Goal: Information Seeking & Learning: Learn about a topic

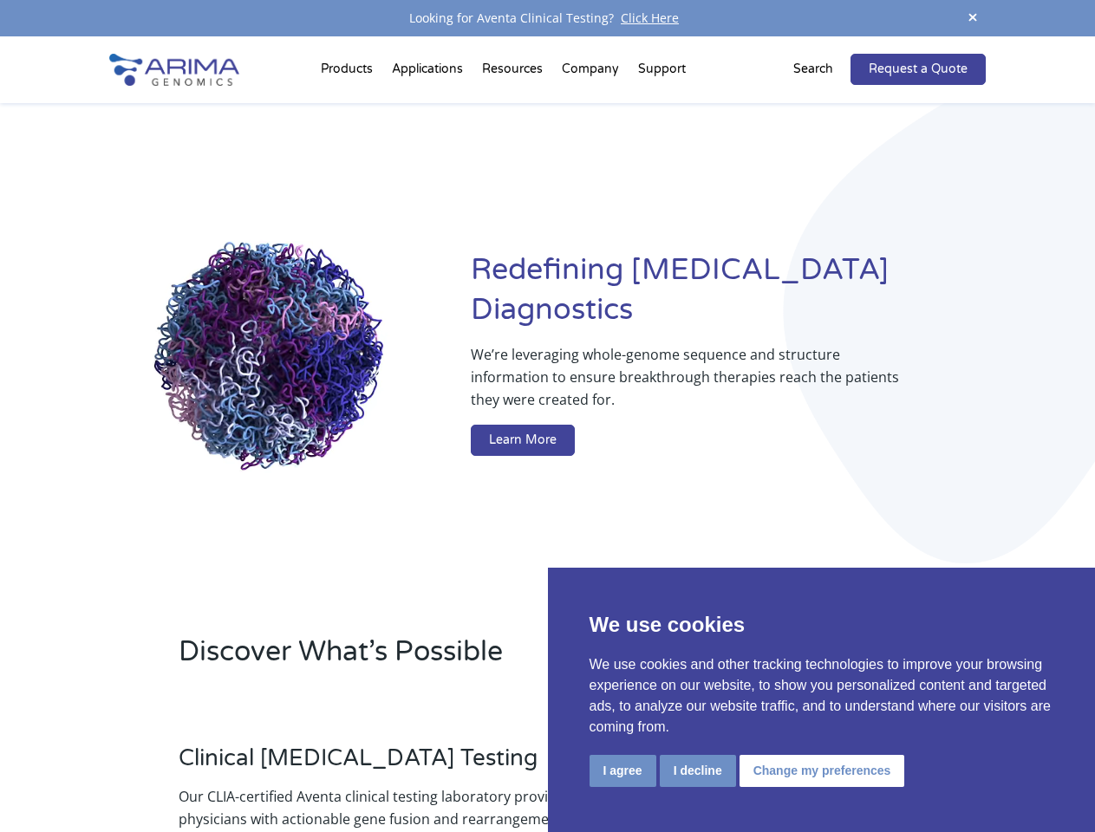
click at [623, 771] on button "I agree" at bounding box center [623, 771] width 67 height 32
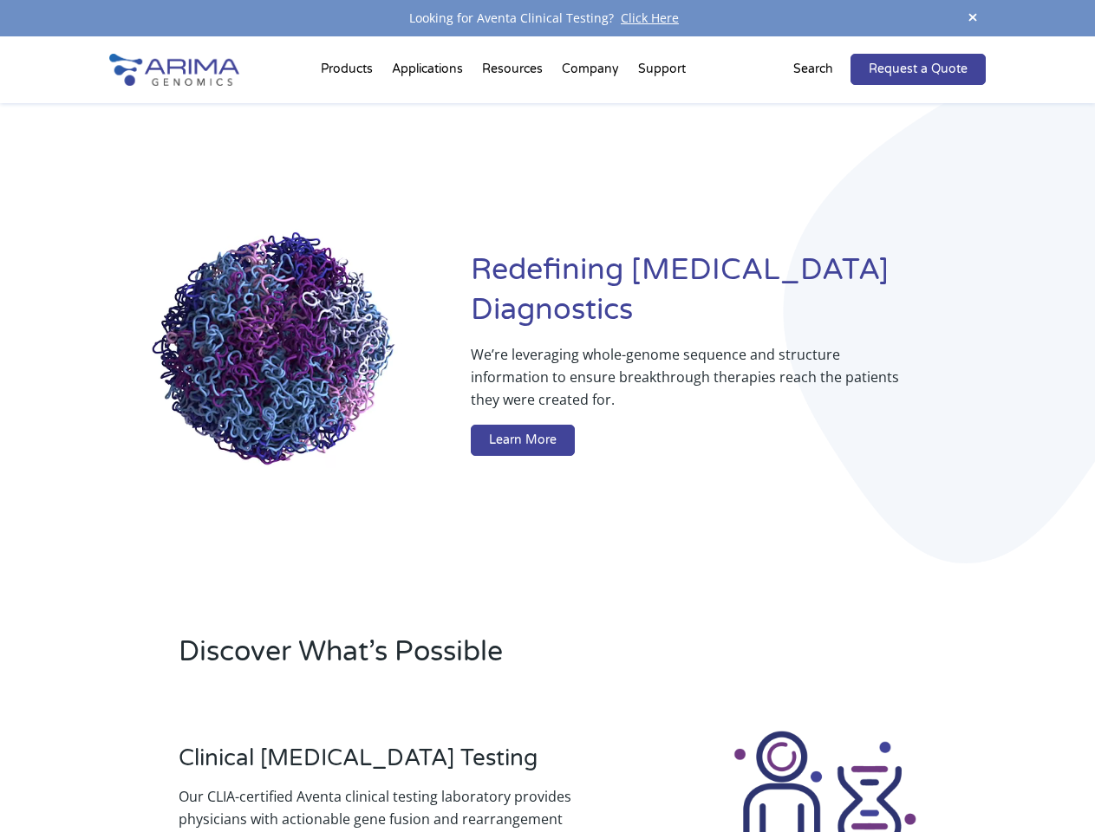
click at [697, 771] on div at bounding box center [825, 824] width 322 height 192
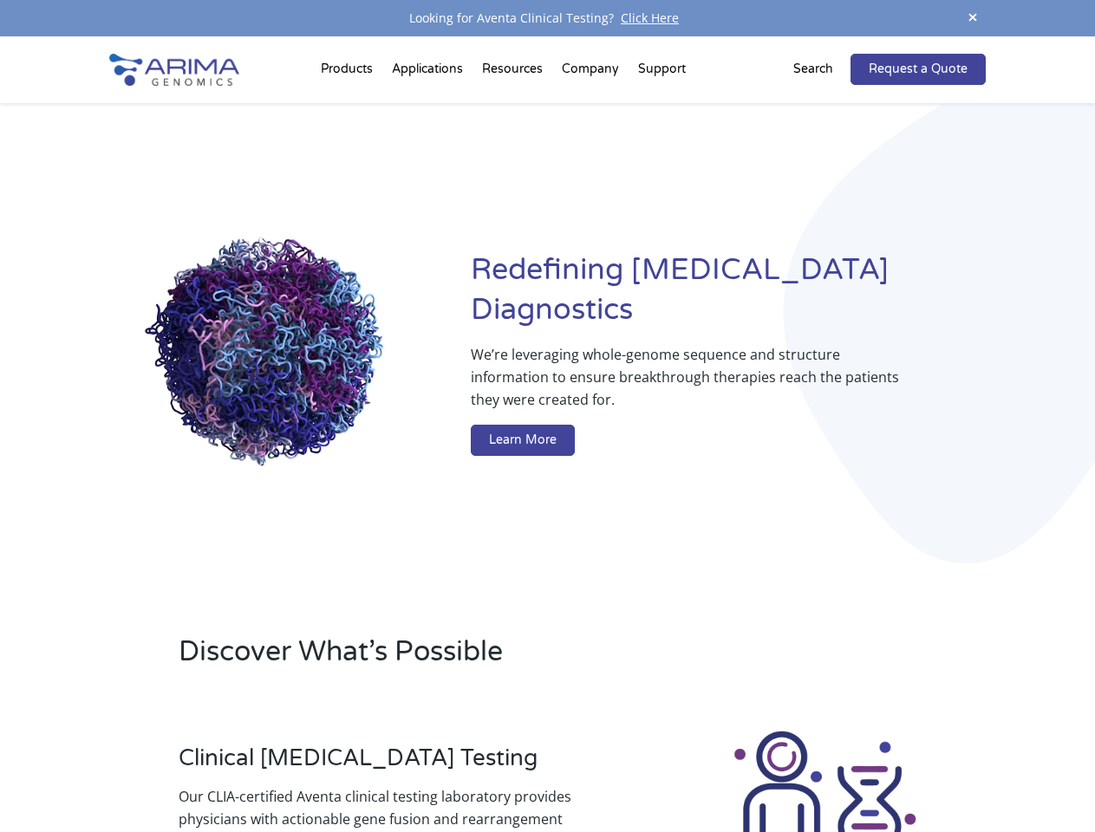
click at [819, 771] on img at bounding box center [824, 824] width 192 height 192
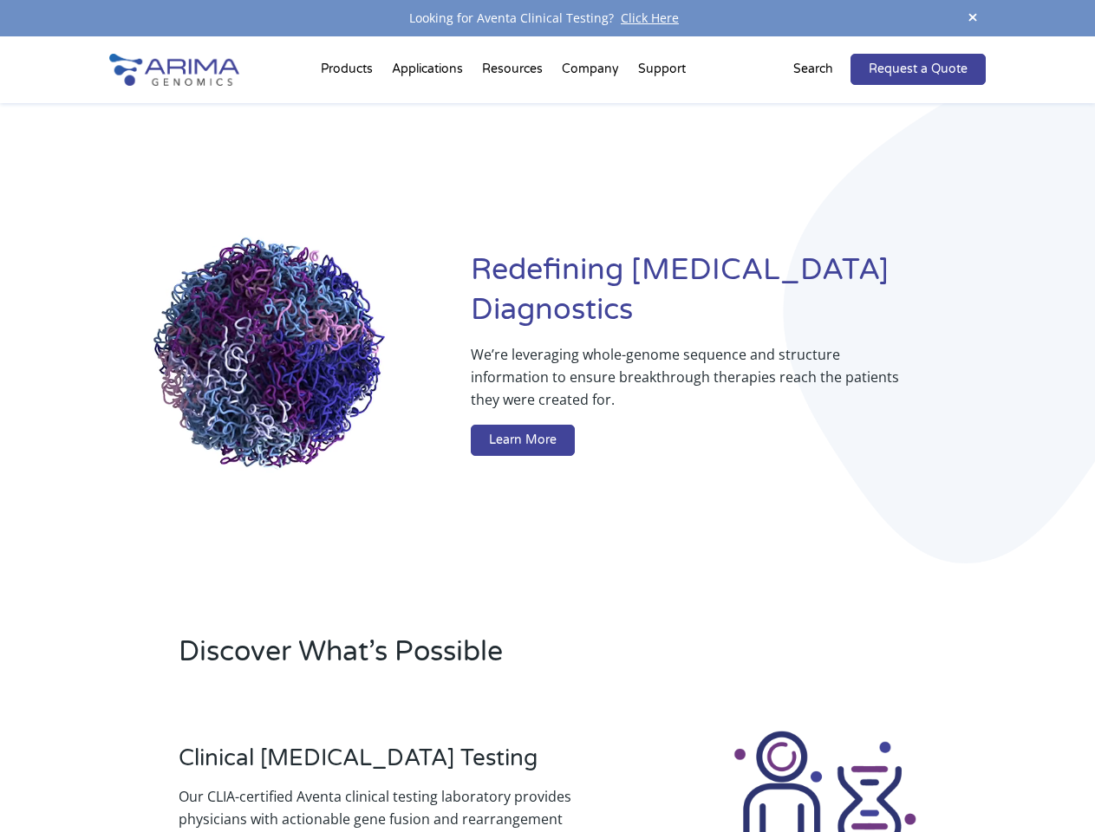
click at [973, 18] on span at bounding box center [973, 18] width 26 height 23
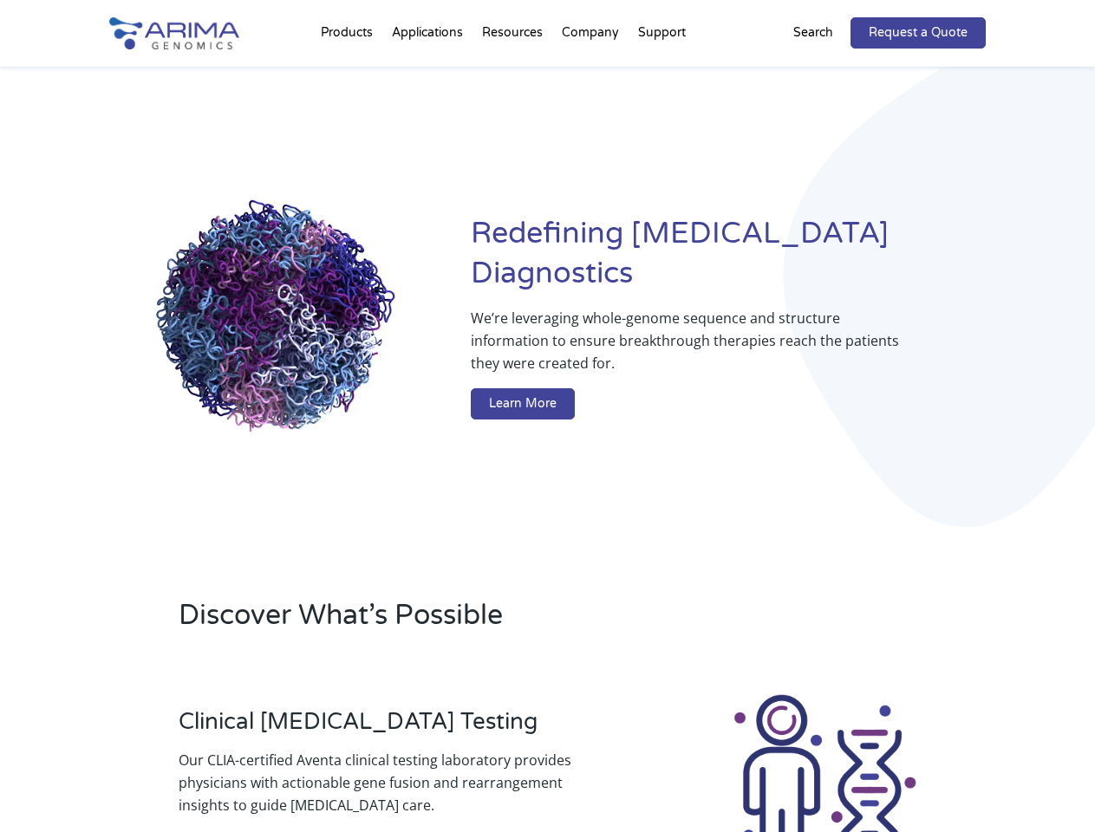
click at [349, 73] on div "Redefining [MEDICAL_DATA] Diagnostics We’re leveraging whole-genome sequence an…" at bounding box center [547, 321] width 876 height 508
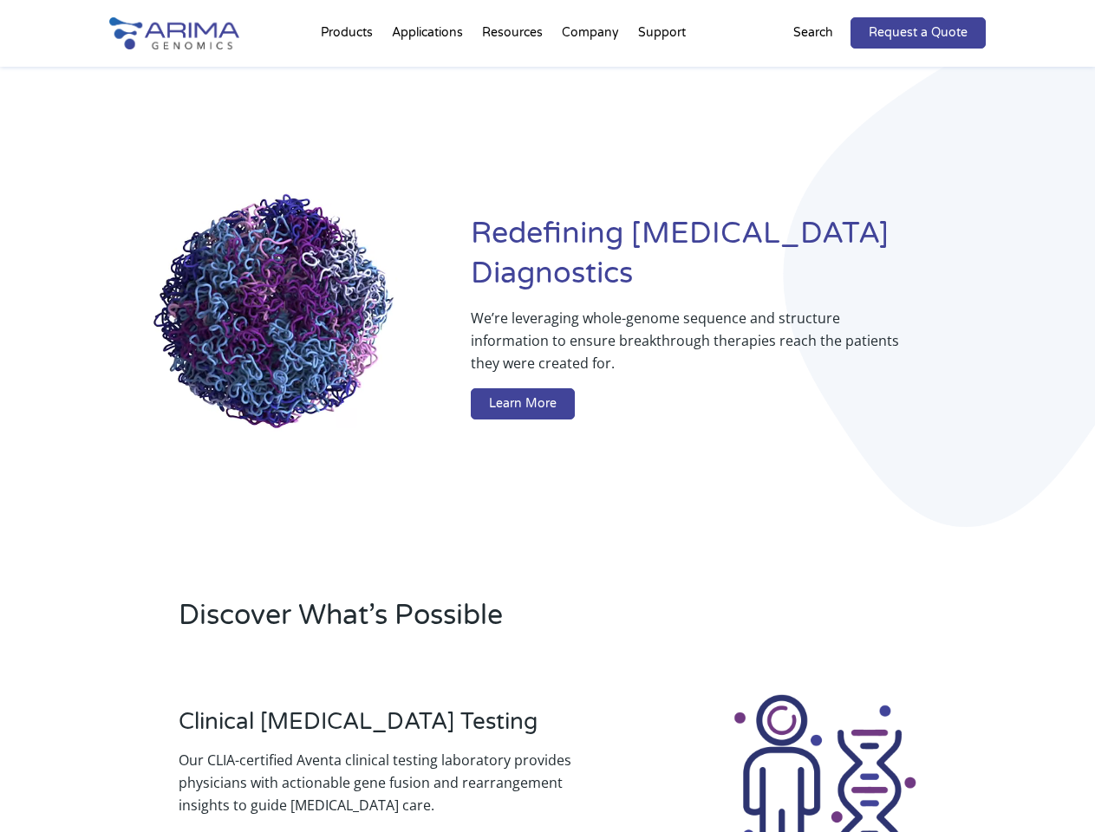
click at [514, 73] on div "Redefining [MEDICAL_DATA] Diagnostics We’re leveraging whole-genome sequence an…" at bounding box center [547, 321] width 876 height 508
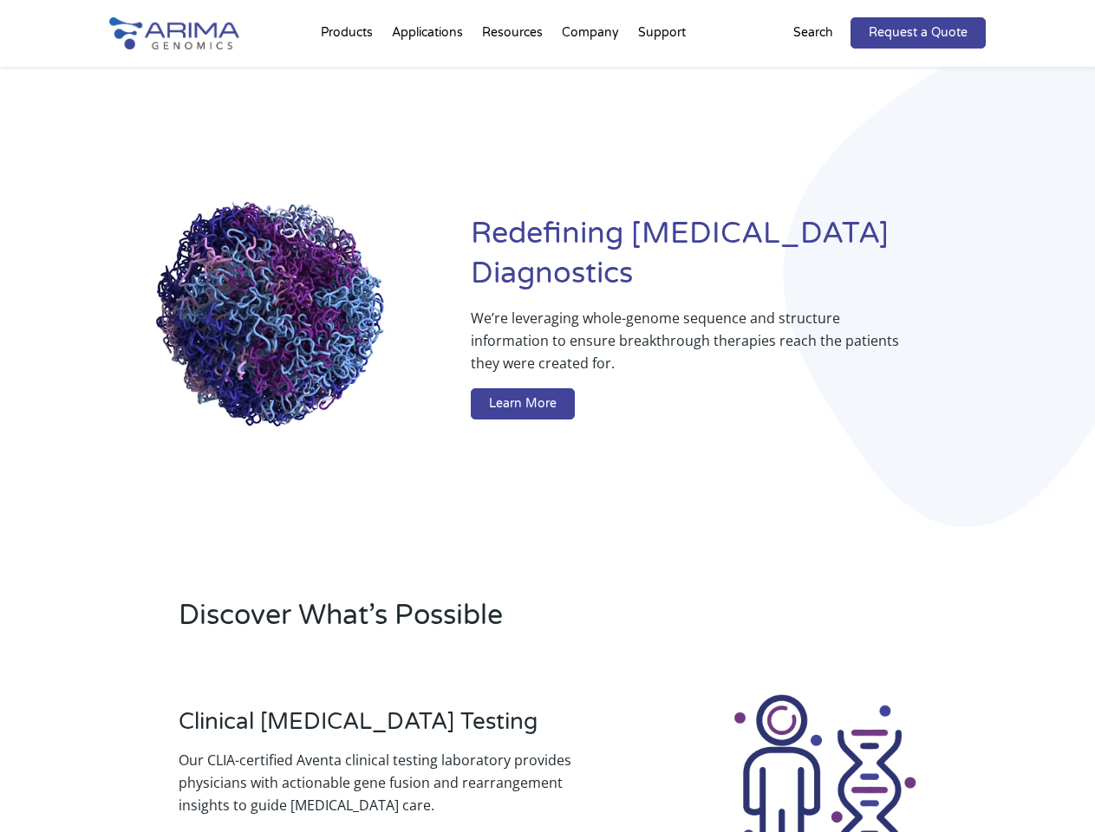
click at [591, 73] on div "Redefining [MEDICAL_DATA] Diagnostics We’re leveraging whole-genome sequence an…" at bounding box center [547, 321] width 876 height 508
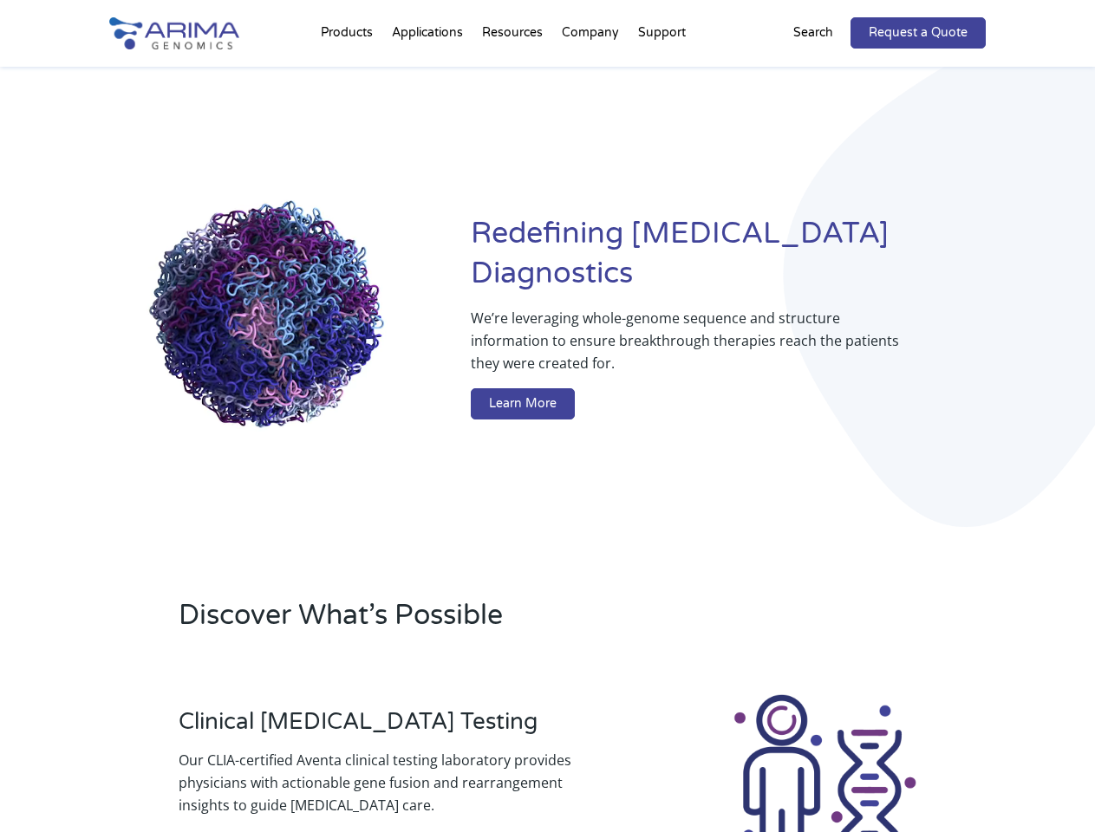
click at [662, 73] on div "Redefining [MEDICAL_DATA] Diagnostics We’re leveraging whole-genome sequence an…" at bounding box center [547, 321] width 876 height 508
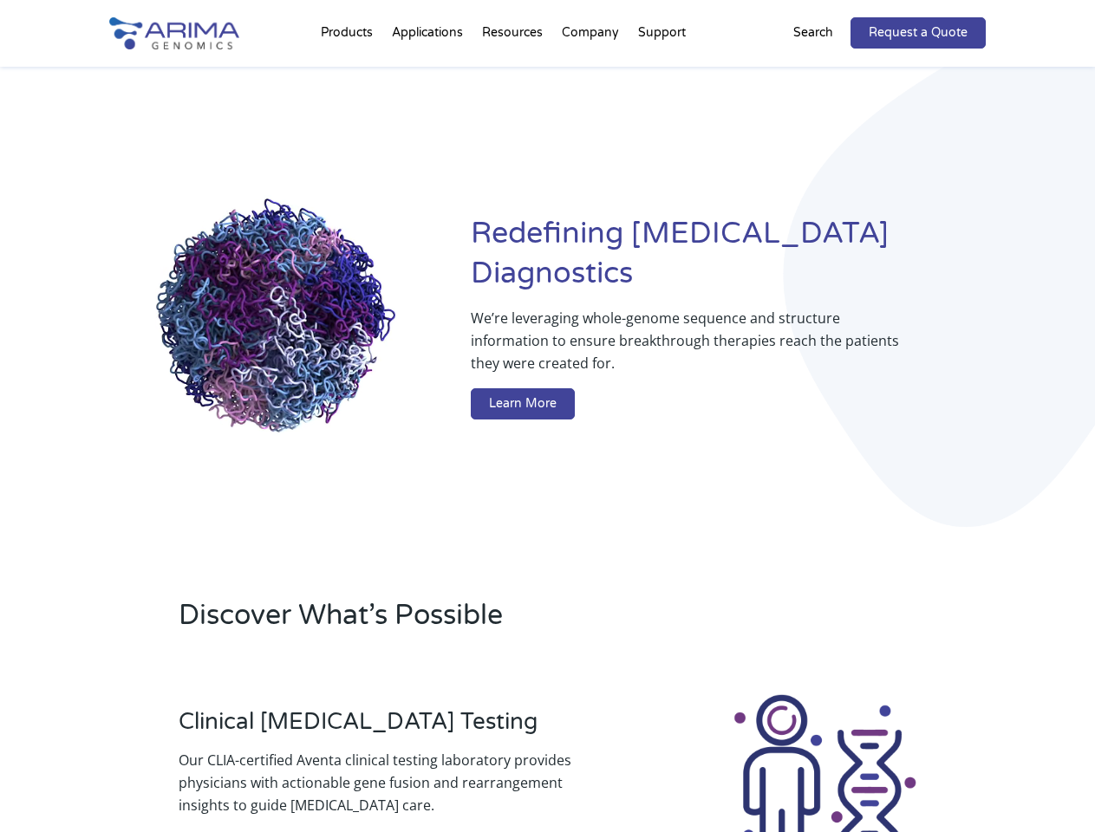
click at [824, 69] on div "Redefining [MEDICAL_DATA] Diagnostics We’re leveraging whole-genome sequence an…" at bounding box center [547, 321] width 876 height 508
